Goal: Task Accomplishment & Management: Use online tool/utility

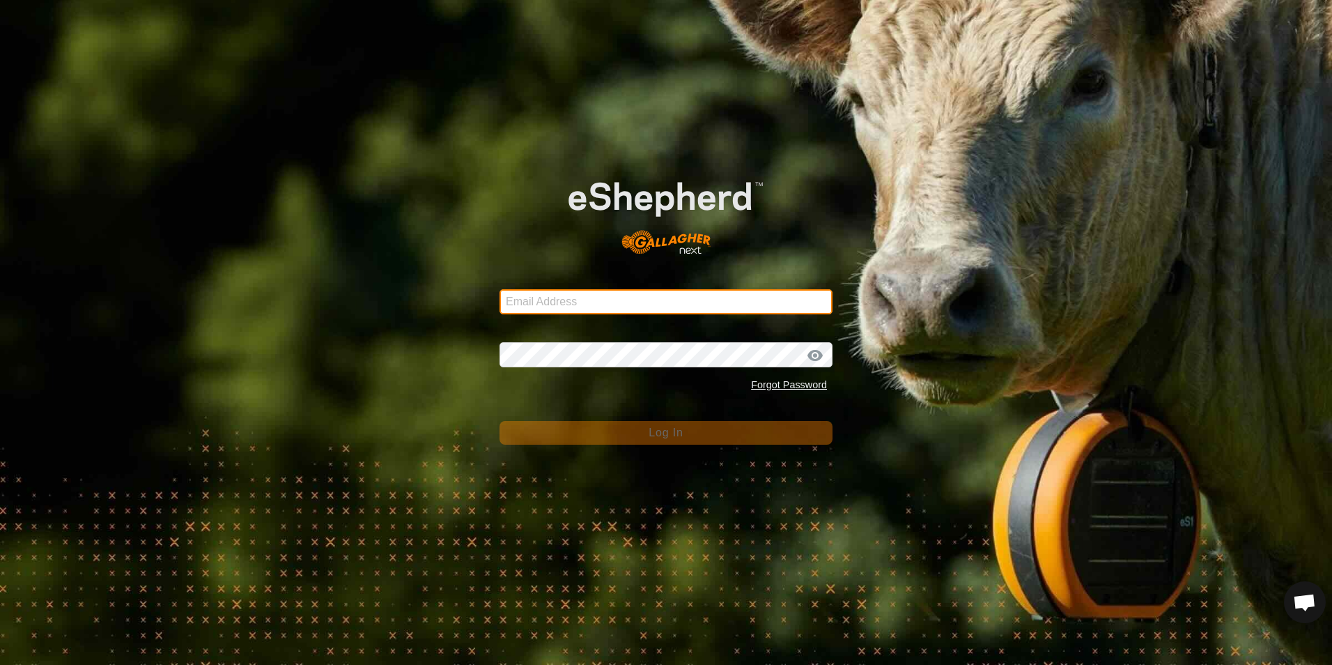
type input "[EMAIL_ADDRESS][DOMAIN_NAME]"
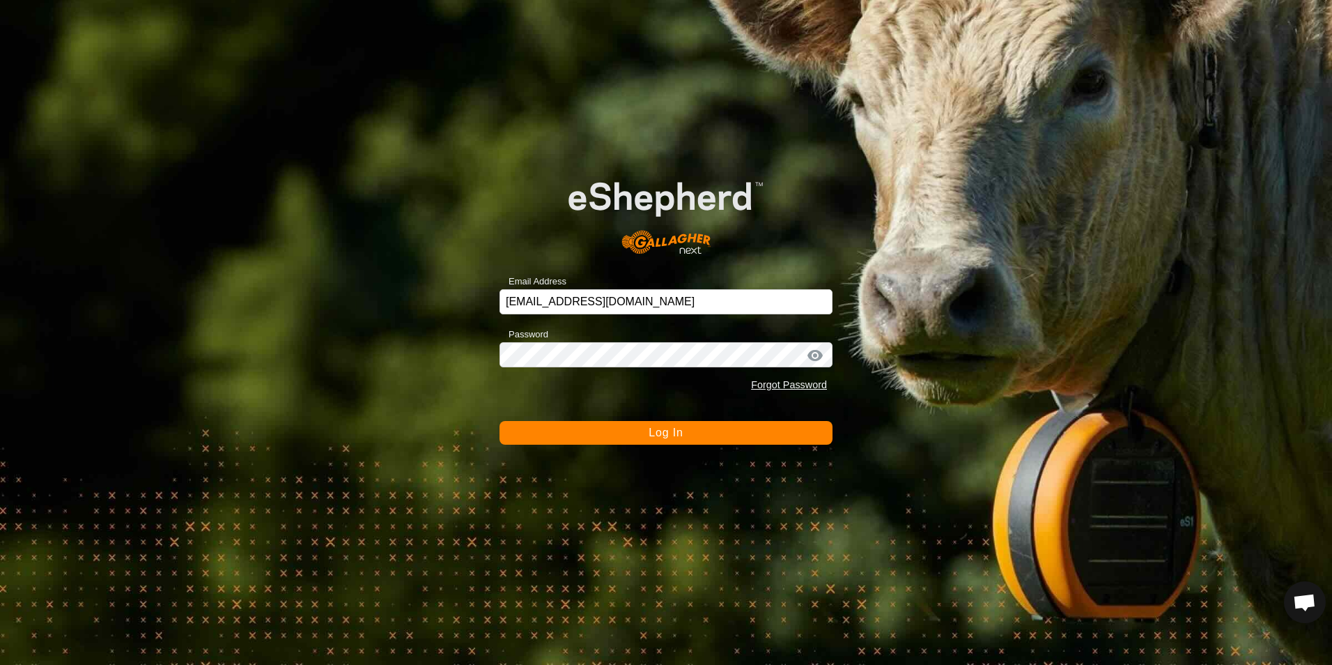
click at [696, 438] on button "Log In" at bounding box center [666, 433] width 333 height 24
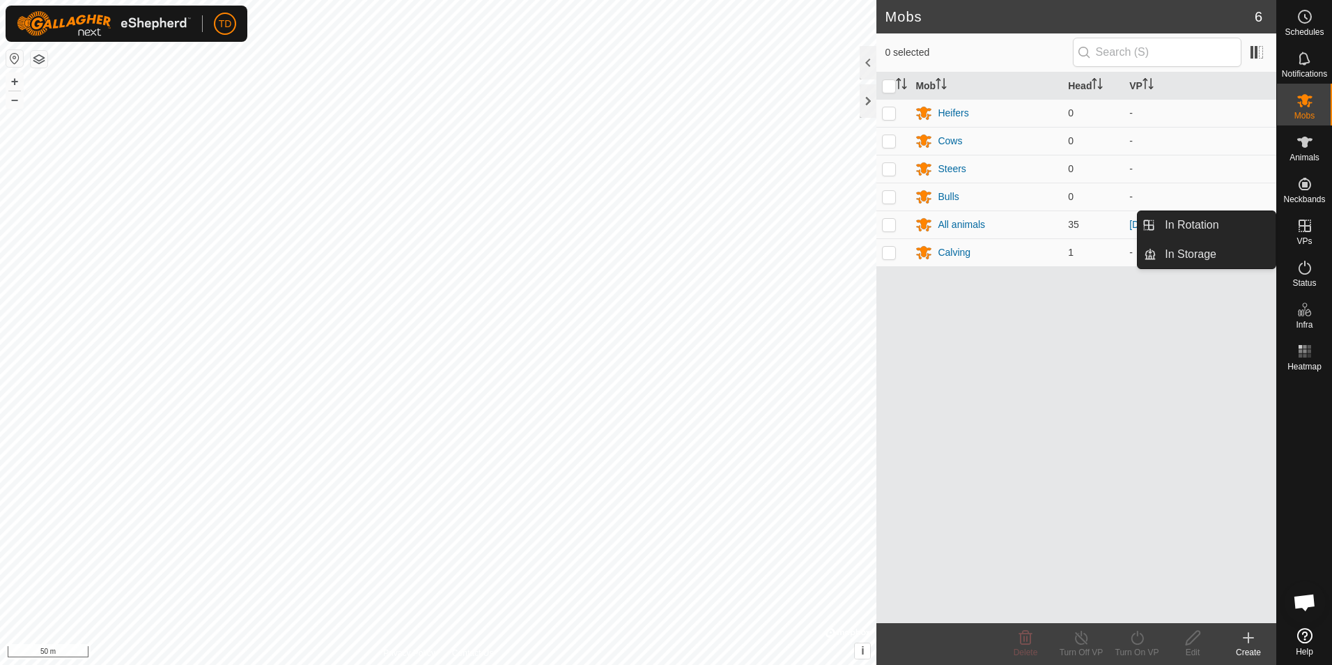
click at [1308, 229] on icon at bounding box center [1305, 225] width 17 height 17
click at [1239, 226] on link "In Rotation" at bounding box center [1216, 225] width 119 height 28
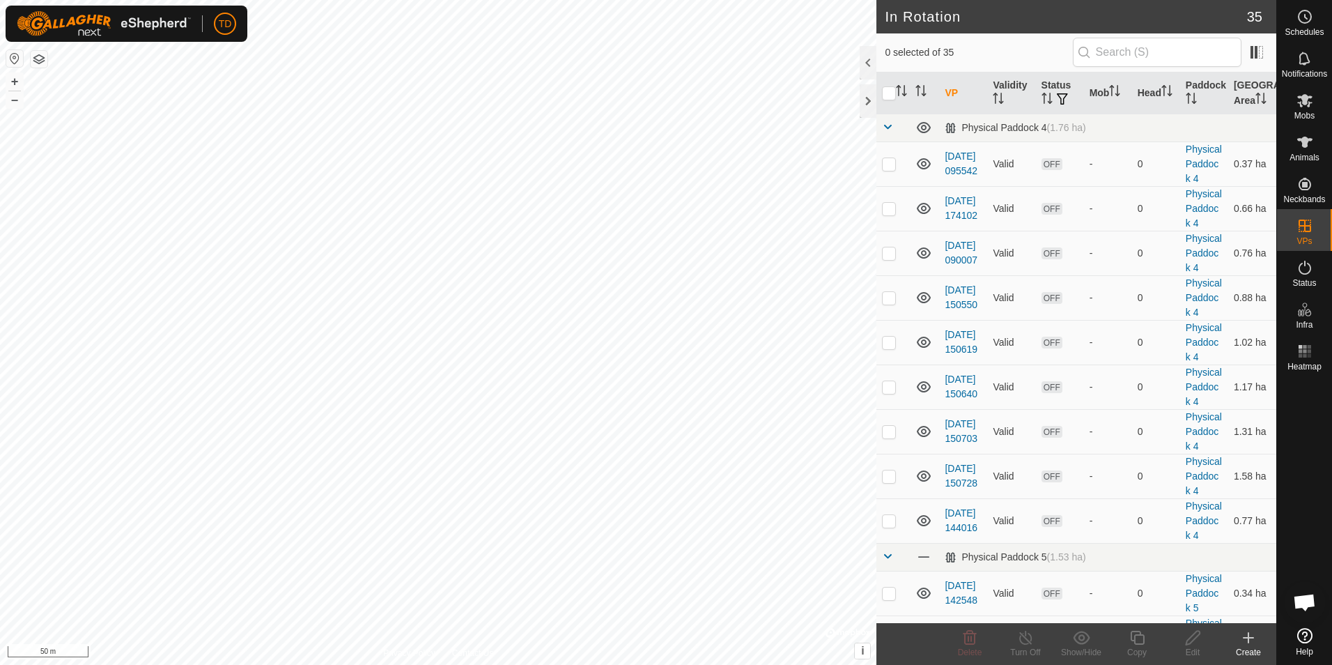
click at [1245, 636] on icon at bounding box center [1248, 637] width 17 height 17
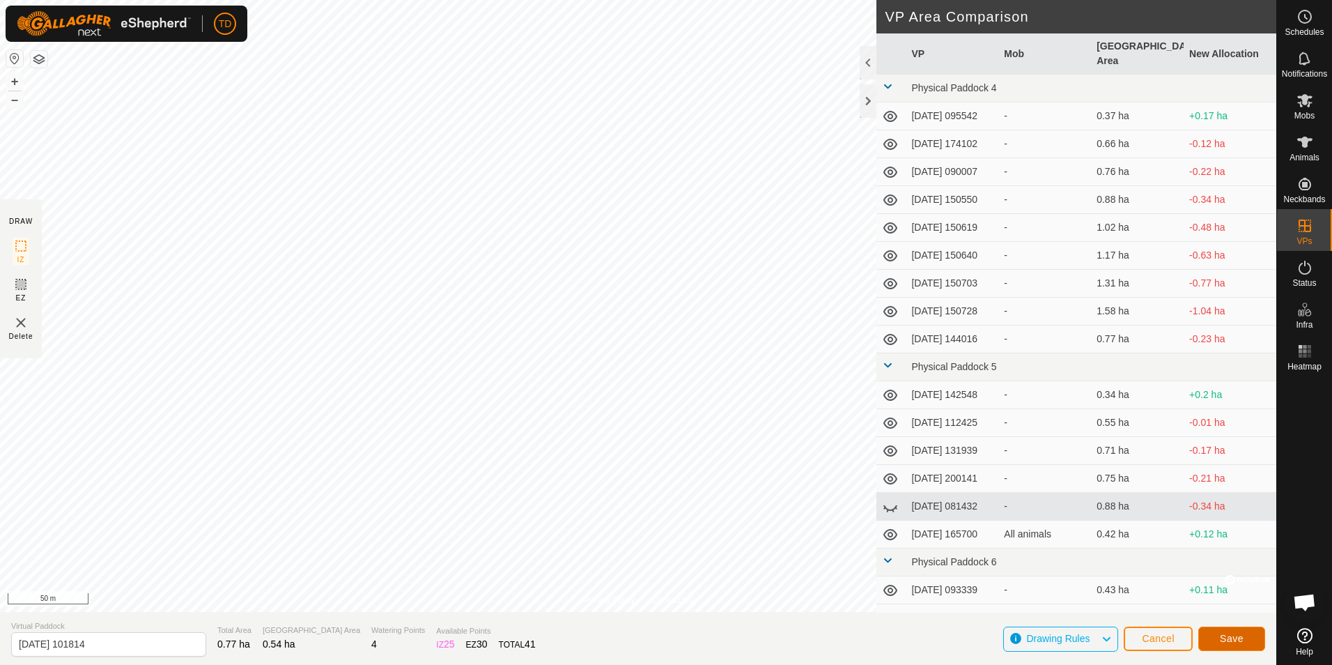
click at [1229, 638] on span "Save" at bounding box center [1232, 638] width 24 height 11
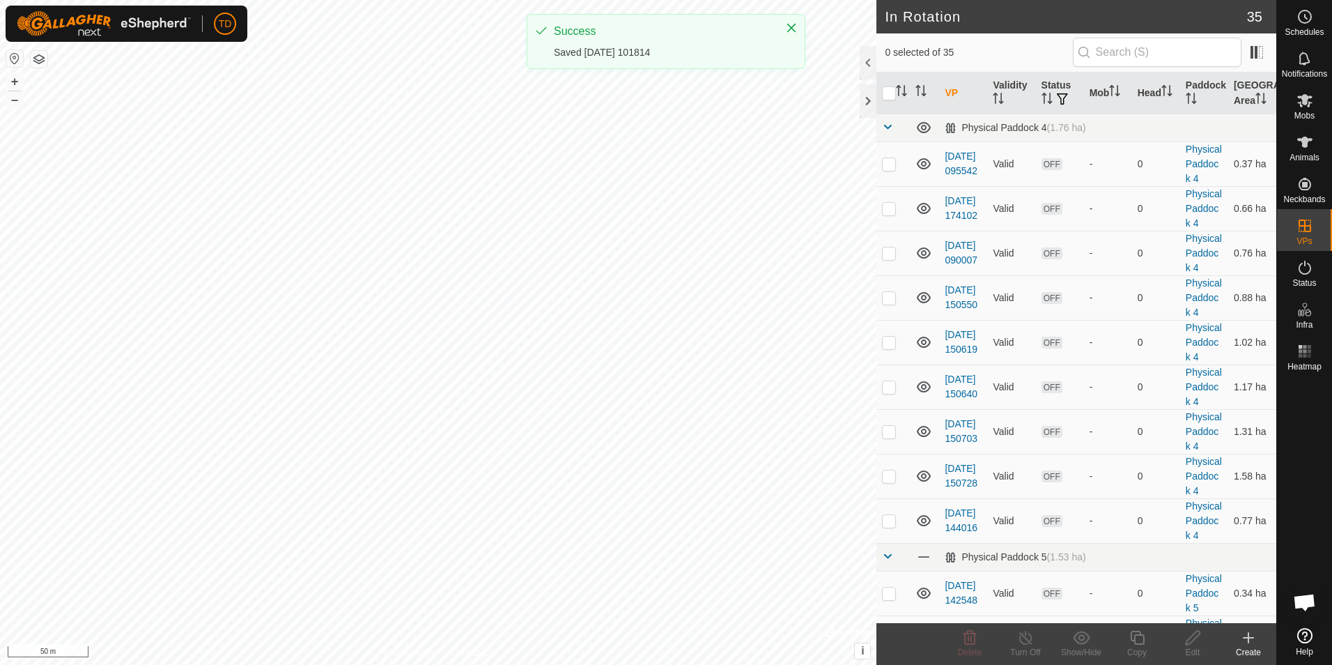
click at [1250, 643] on icon at bounding box center [1248, 637] width 17 height 17
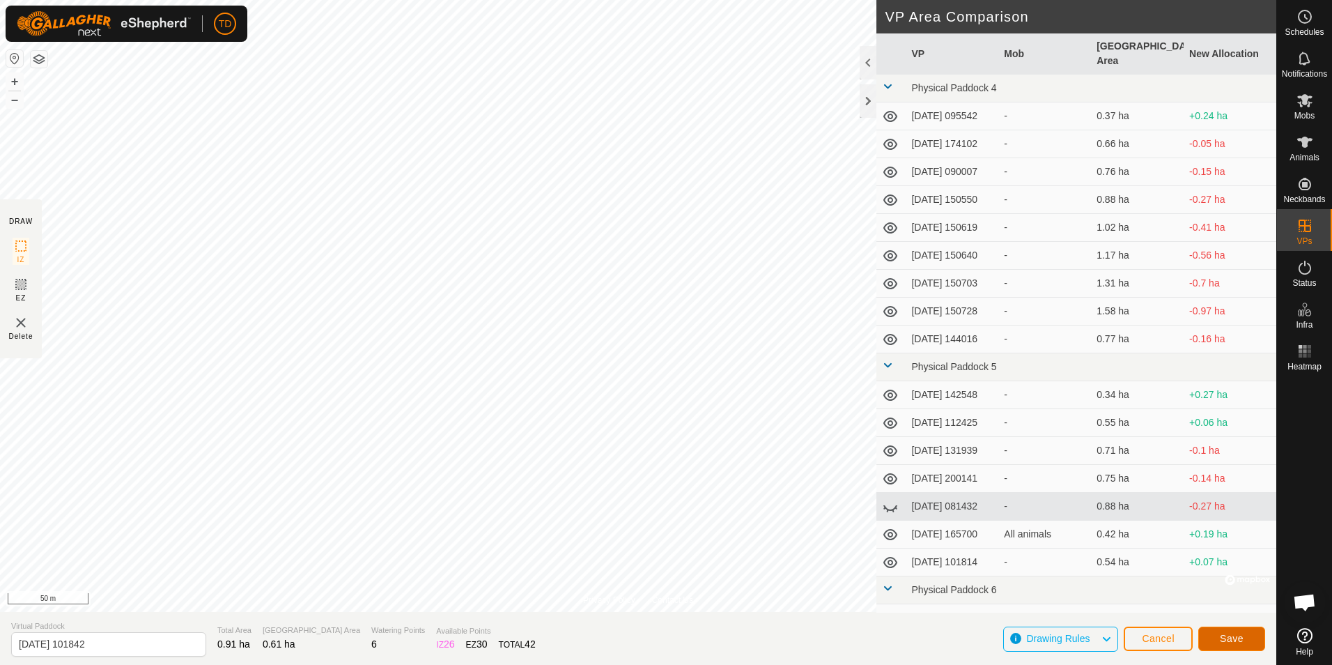
click at [1217, 634] on button "Save" at bounding box center [1232, 639] width 67 height 24
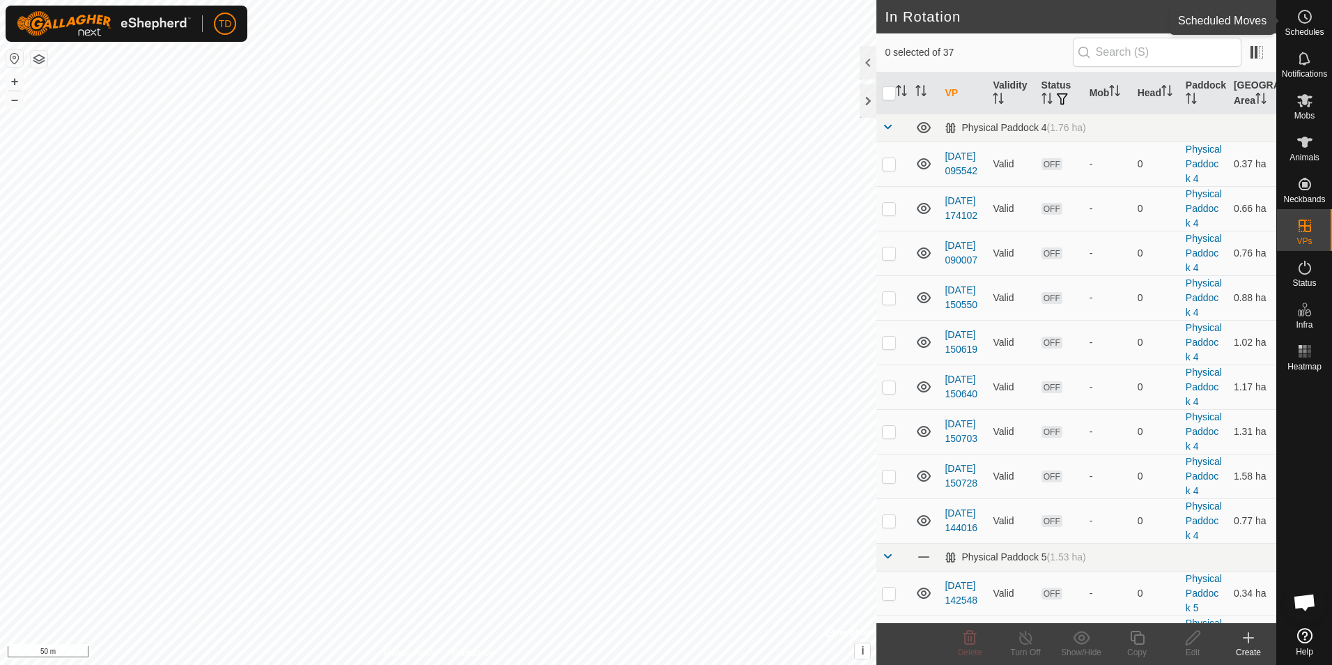
click at [1310, 17] on icon at bounding box center [1305, 16] width 17 height 17
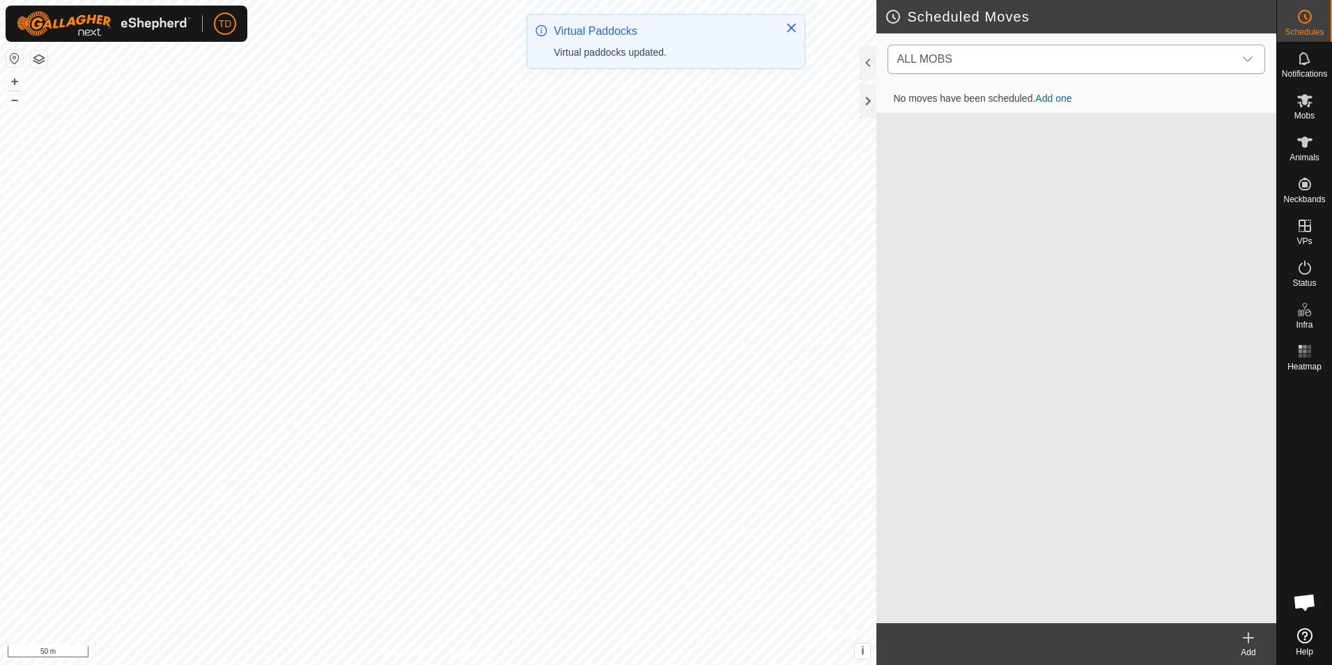
click at [1251, 48] on div "dropdown trigger" at bounding box center [1248, 59] width 28 height 28
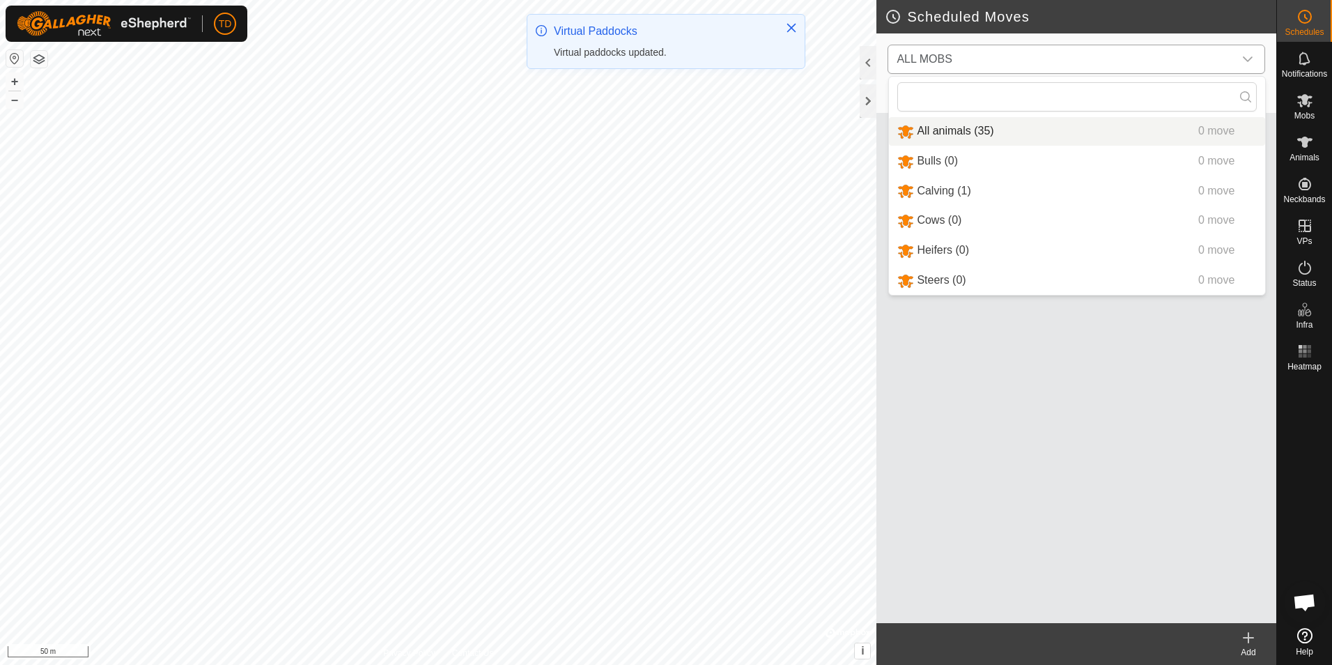
click at [971, 132] on li "All animals (35) 0 move" at bounding box center [1077, 131] width 376 height 29
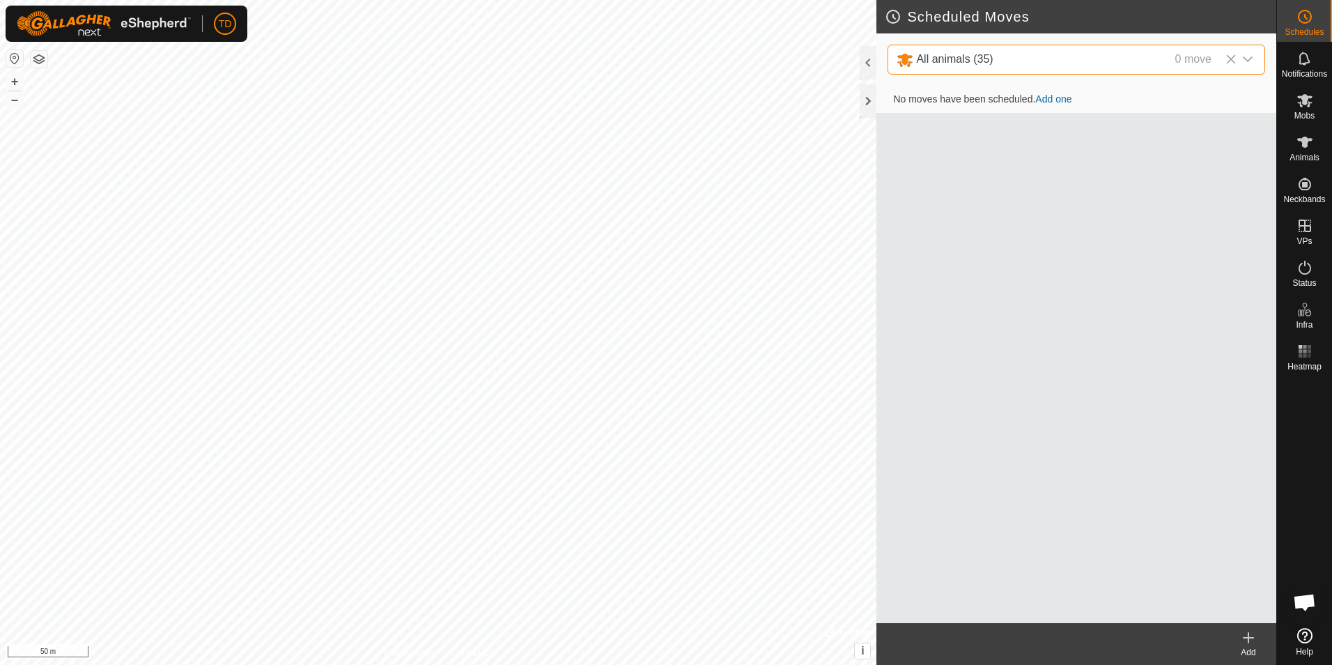
click at [1051, 100] on link "Add one" at bounding box center [1054, 98] width 36 height 11
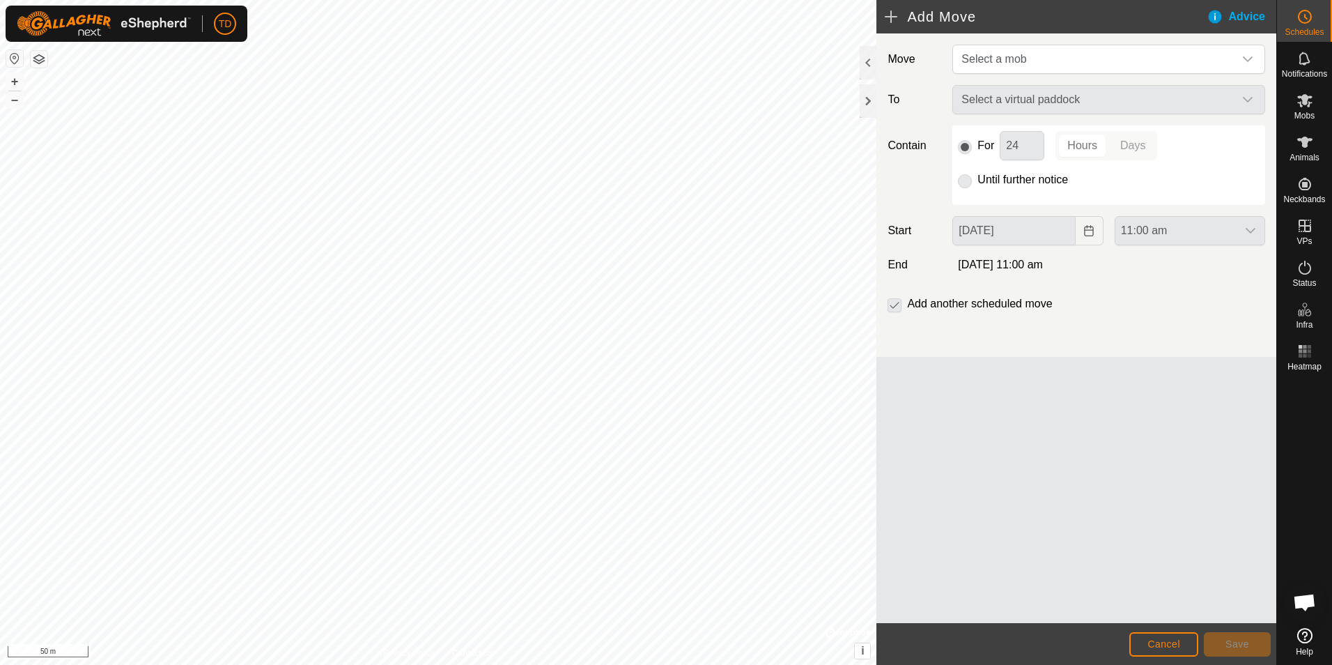
click at [1252, 99] on div "Select a virtual paddock" at bounding box center [1109, 99] width 324 height 29
click at [1249, 52] on div "dropdown trigger" at bounding box center [1248, 59] width 28 height 28
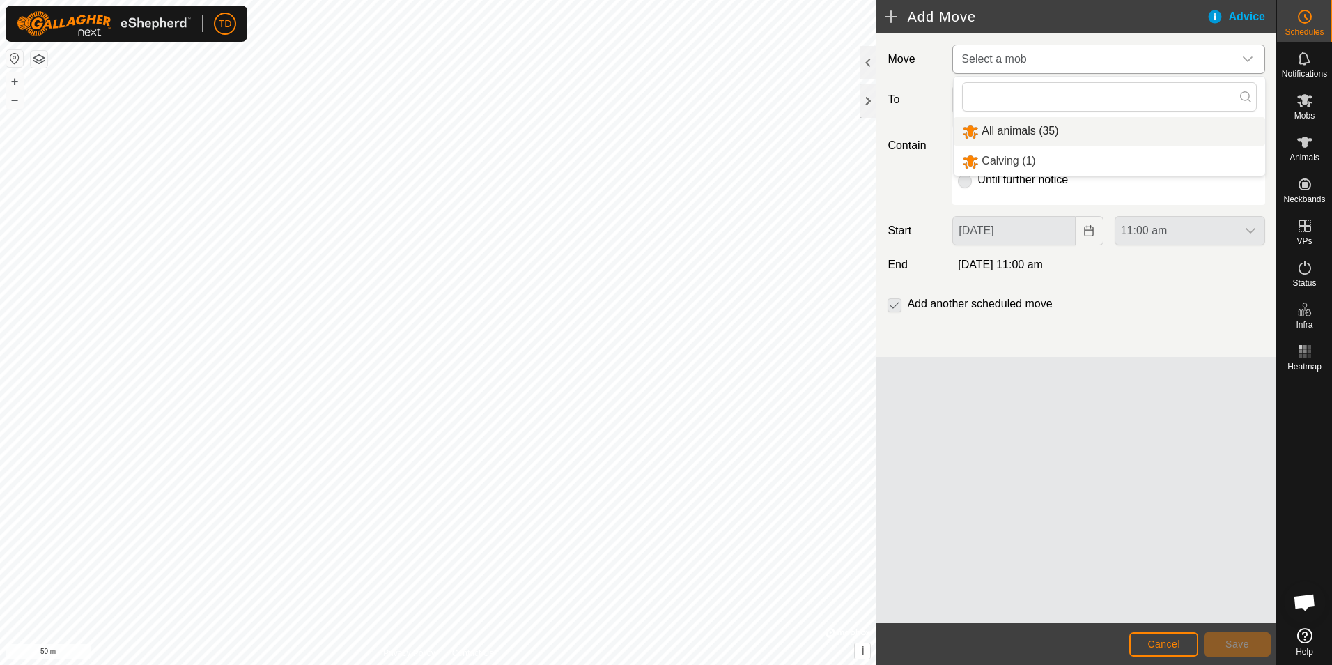
click at [991, 138] on li "All animals (35)" at bounding box center [1110, 131] width 312 height 29
click at [1246, 102] on icon "dropdown trigger" at bounding box center [1248, 100] width 11 height 11
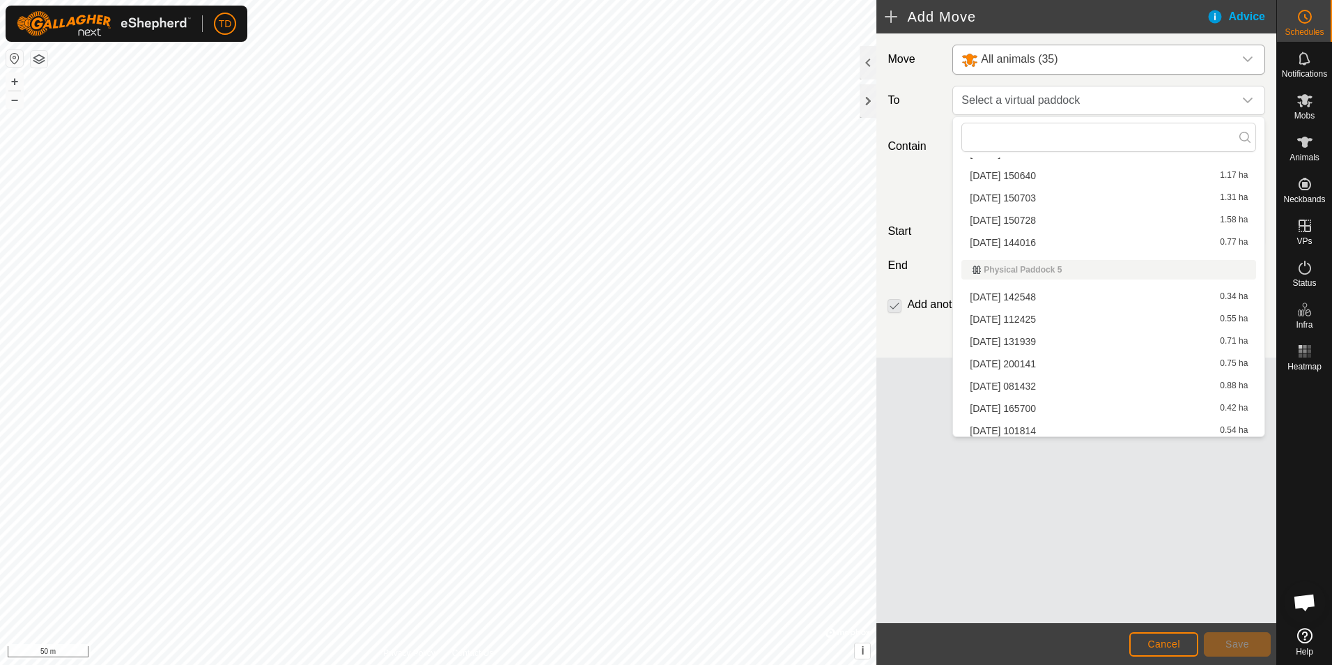
scroll to position [203, 0]
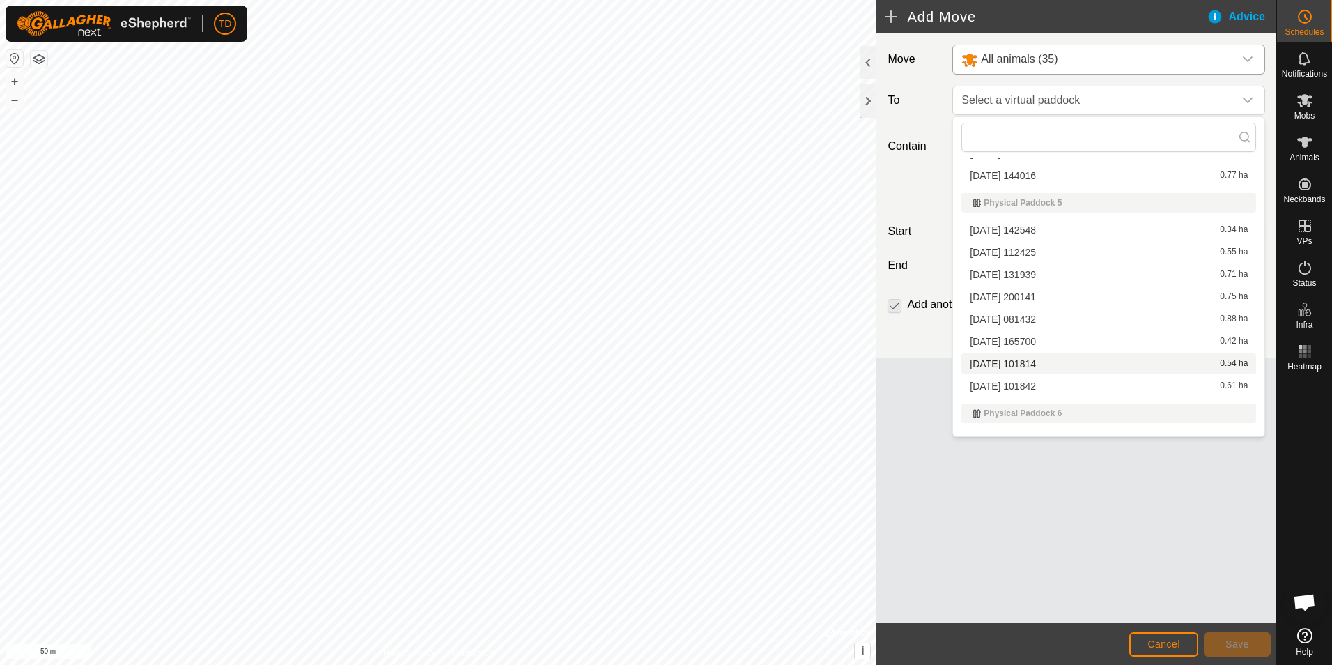
click at [1022, 361] on li "[DATE] 101814 0.54 ha" at bounding box center [1109, 363] width 295 height 21
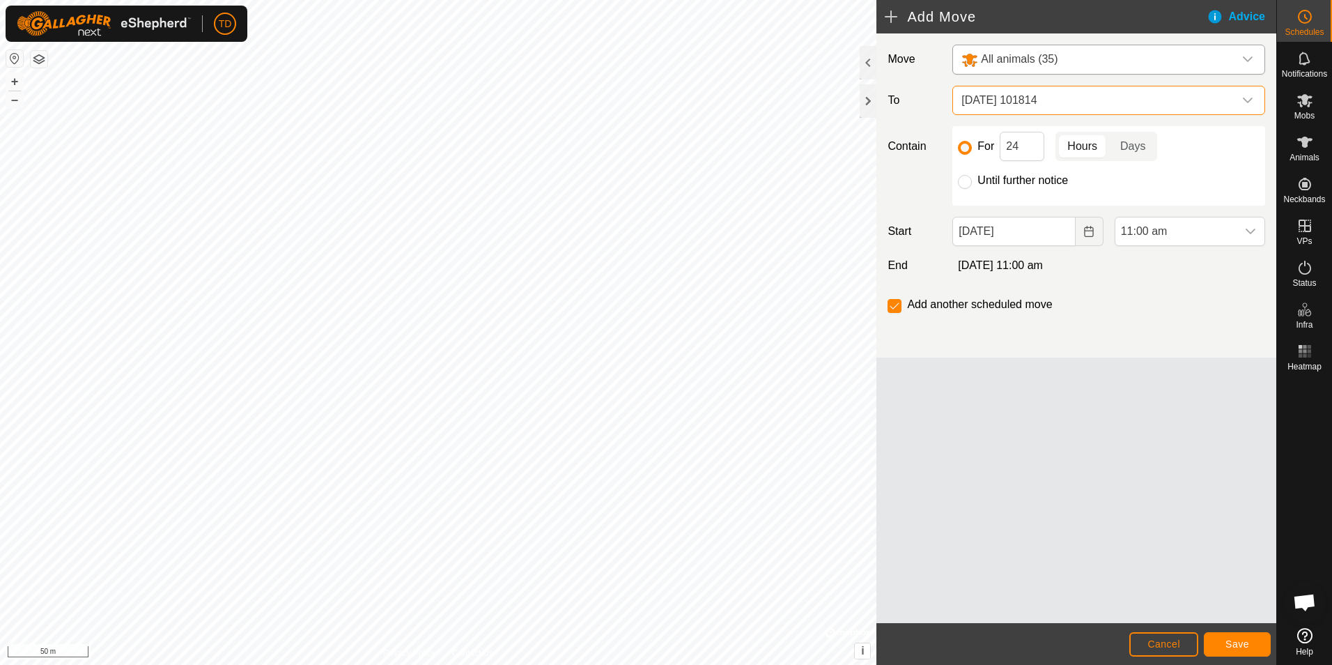
click at [1003, 268] on span "[DATE] 11:00 am" at bounding box center [1000, 265] width 85 height 12
drag, startPoint x: 1003, startPoint y: 268, endPoint x: 990, endPoint y: 163, distance: 105.3
click at [990, 163] on div "For 24 Hours Days Until further notice" at bounding box center [1109, 165] width 313 height 79
drag, startPoint x: 1004, startPoint y: 146, endPoint x: 1030, endPoint y: 146, distance: 25.8
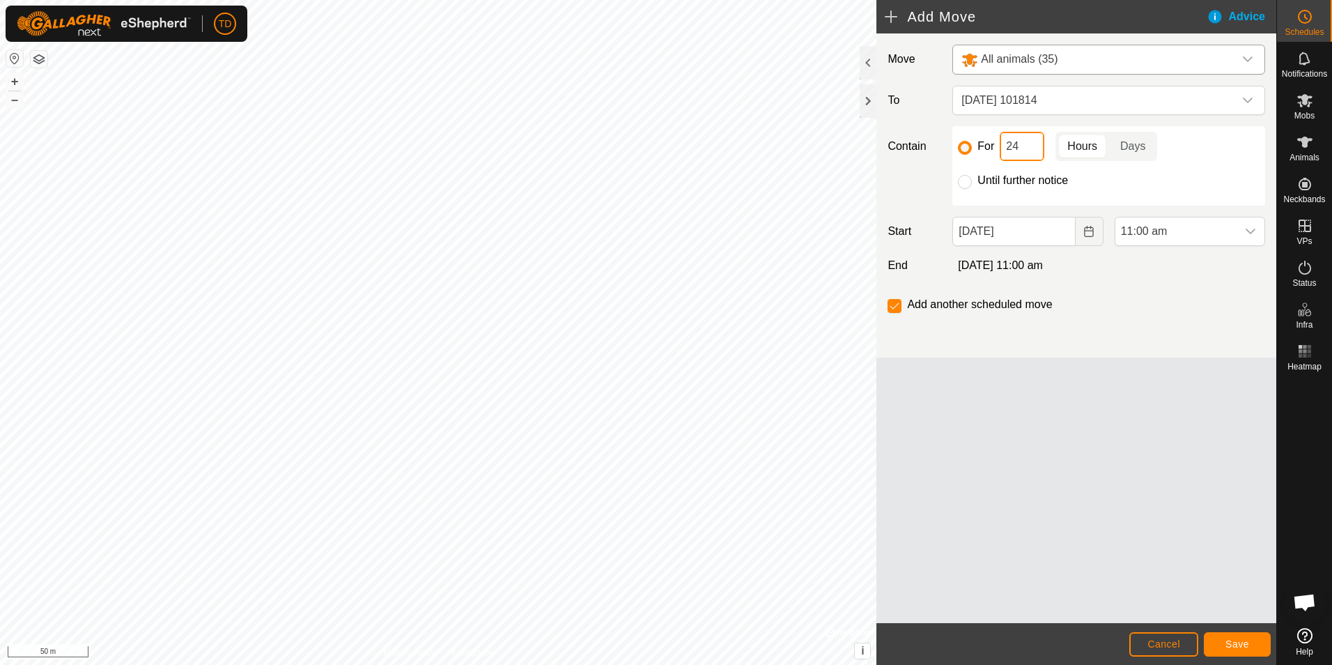
click at [1030, 146] on input "24" at bounding box center [1022, 146] width 45 height 29
type input "6"
click at [1245, 645] on span "Save" at bounding box center [1238, 643] width 24 height 11
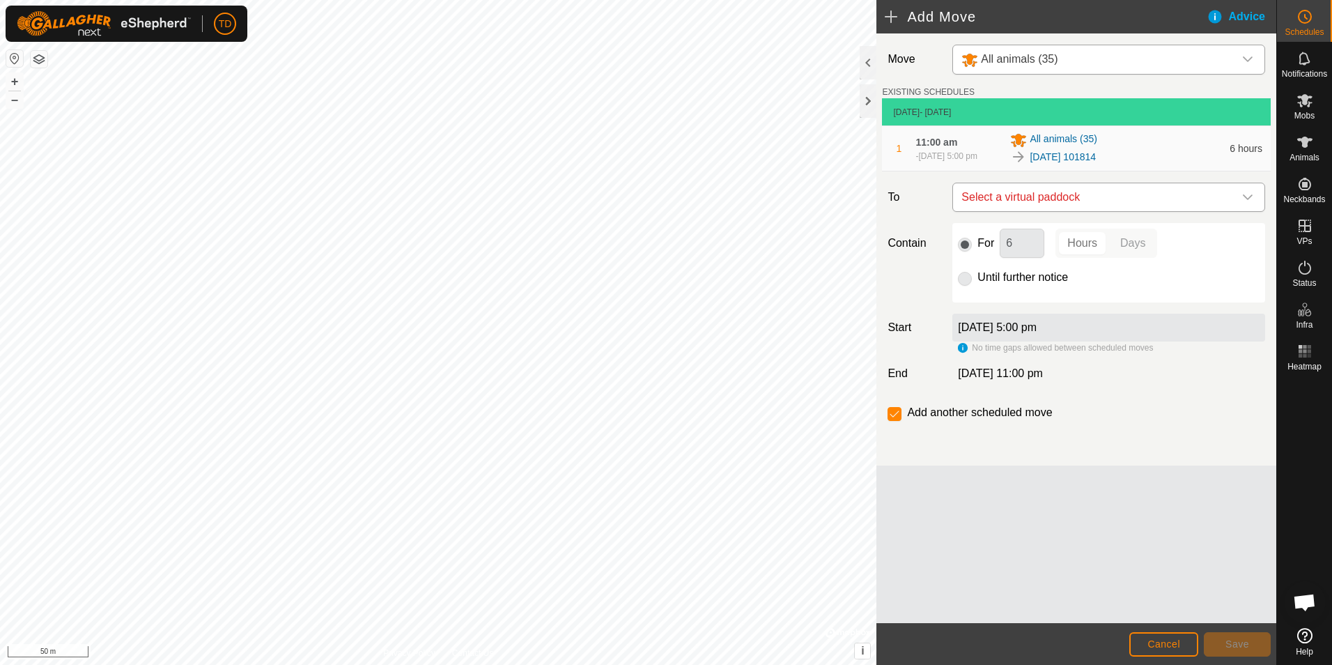
click at [1246, 200] on icon "dropdown trigger" at bounding box center [1248, 197] width 11 height 11
click at [1033, 298] on li "[DATE] 101842 0.61 ha" at bounding box center [1109, 296] width 295 height 21
click at [968, 279] on input "Until further notice" at bounding box center [965, 279] width 14 height 14
radio input "true"
checkbox input "false"
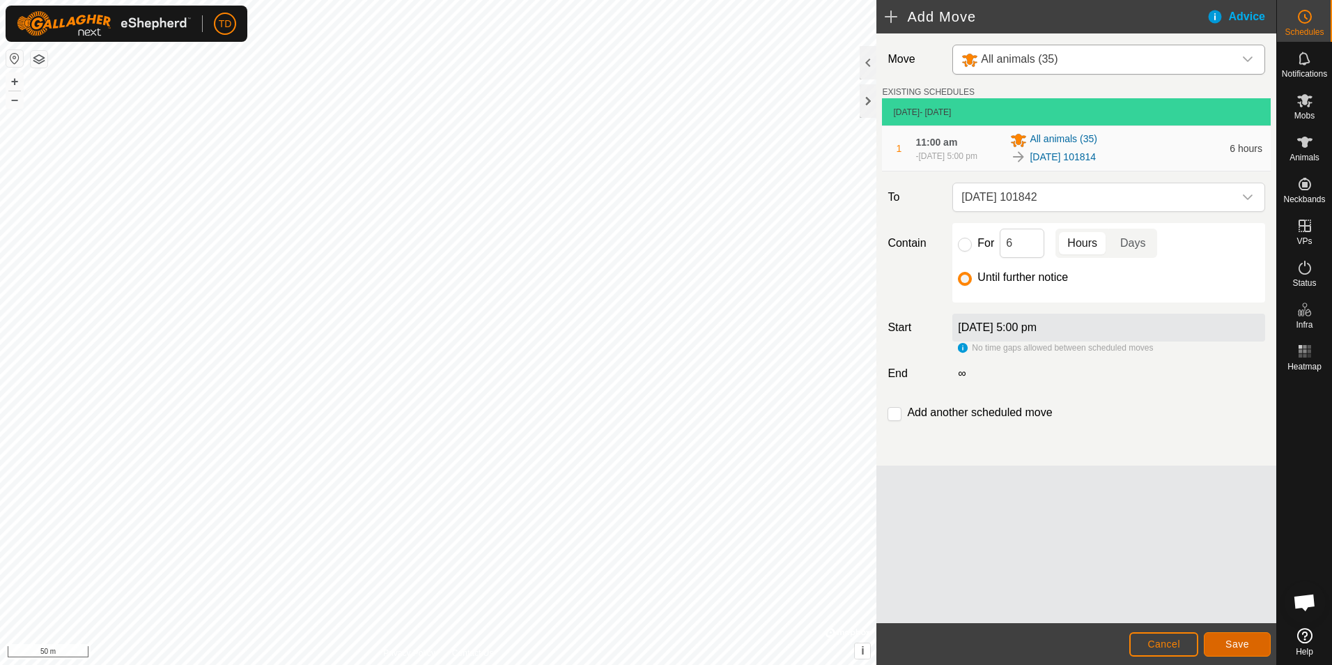
click at [1245, 642] on span "Save" at bounding box center [1238, 643] width 24 height 11
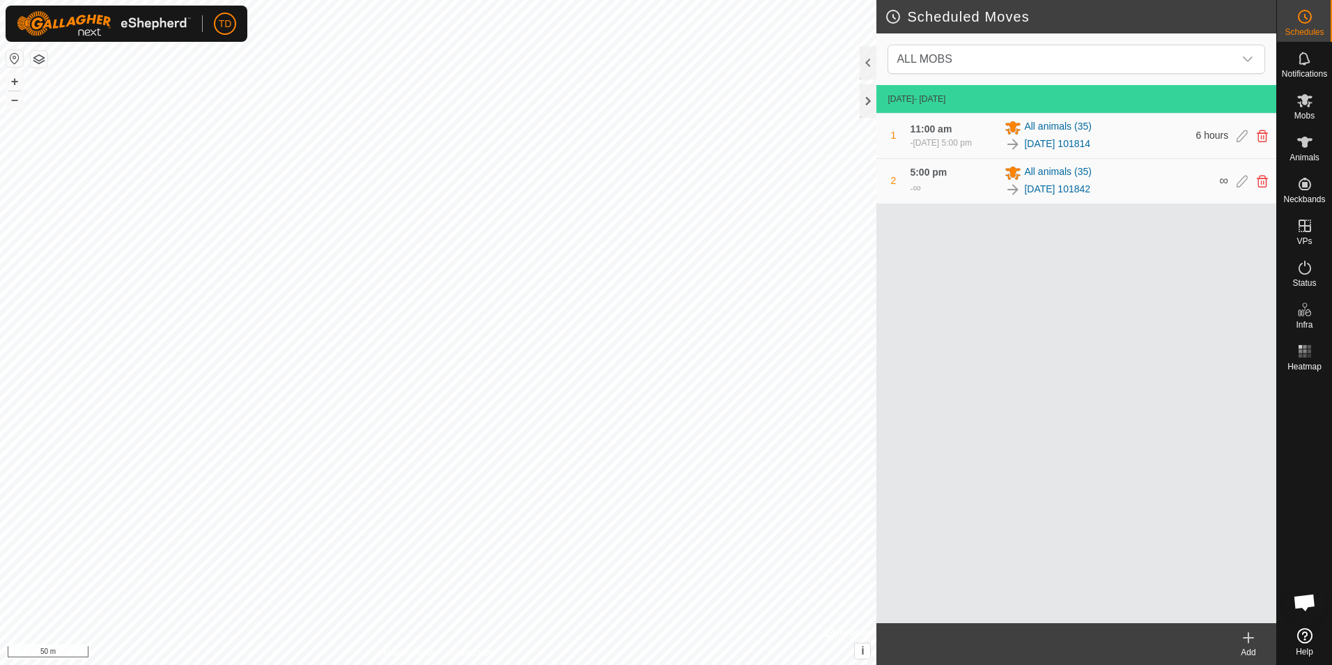
click at [1245, 642] on icon at bounding box center [1248, 637] width 17 height 17
